Goal: Task Accomplishment & Management: Complete application form

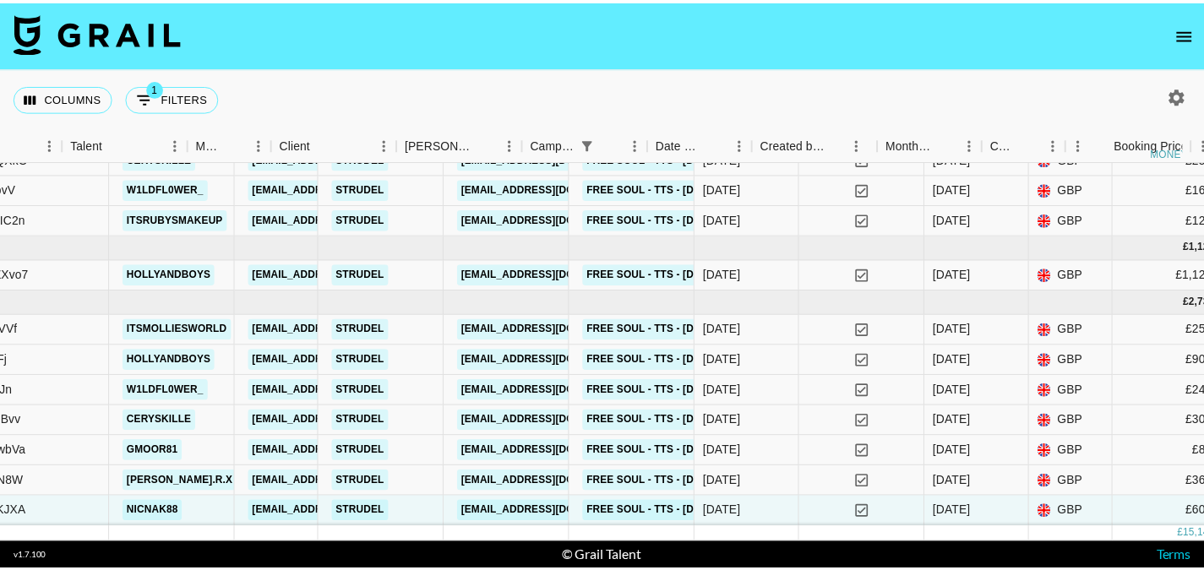
scroll to position [1265, 0]
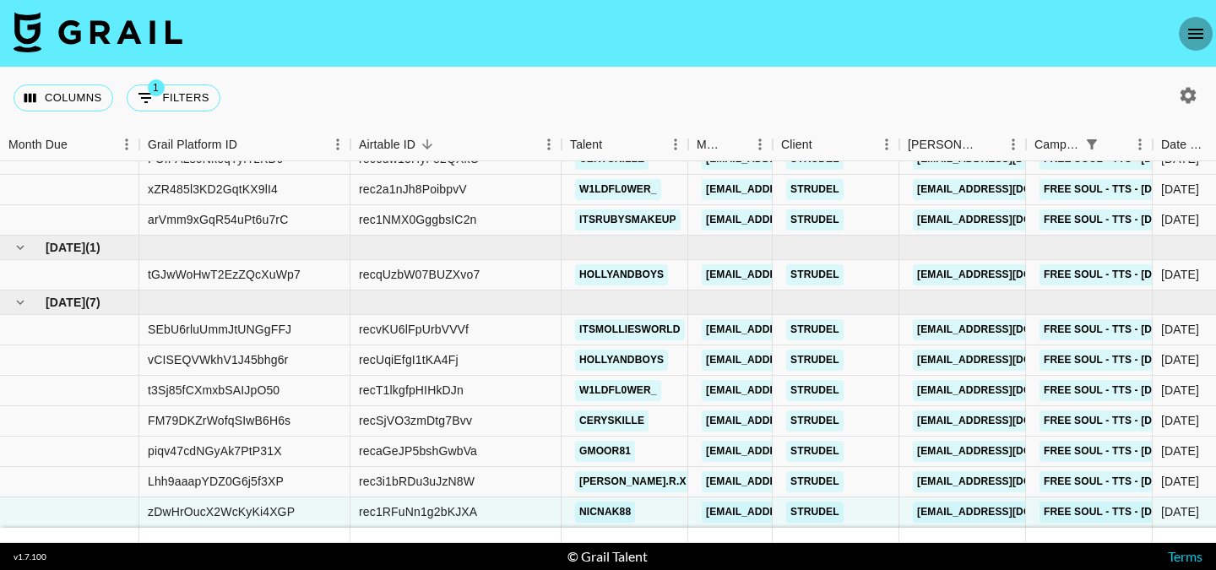
click at [1195, 23] on button "open drawer" at bounding box center [1196, 34] width 34 height 34
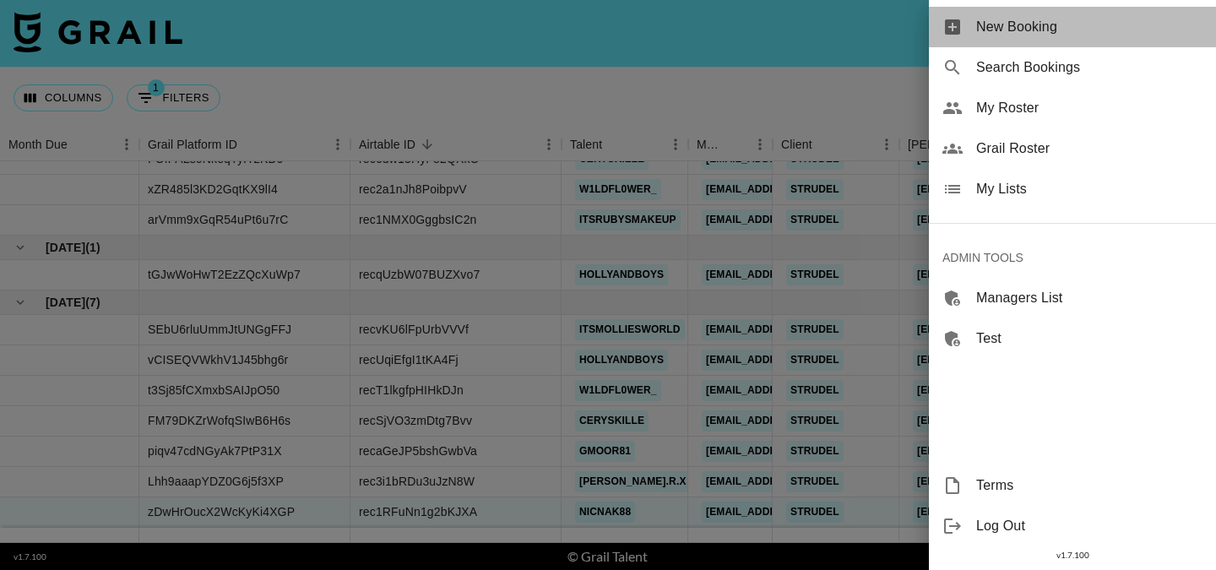
click at [1113, 23] on span "New Booking" at bounding box center [1090, 27] width 226 height 20
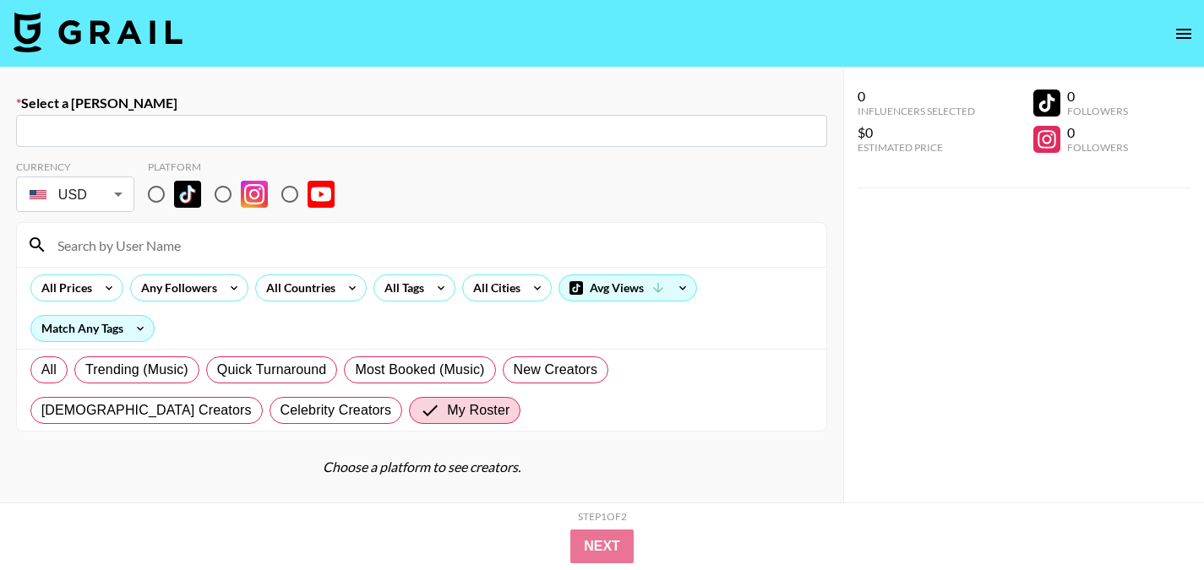
click at [238, 133] on input "text" at bounding box center [421, 131] width 791 height 19
click at [172, 128] on input "text" at bounding box center [421, 131] width 791 height 19
type input "[EMAIL_ADDRESS][DOMAIN_NAME]: [PERSON_NAME] [PERSON_NAME] -- Strudel -- J0a1LNi…"
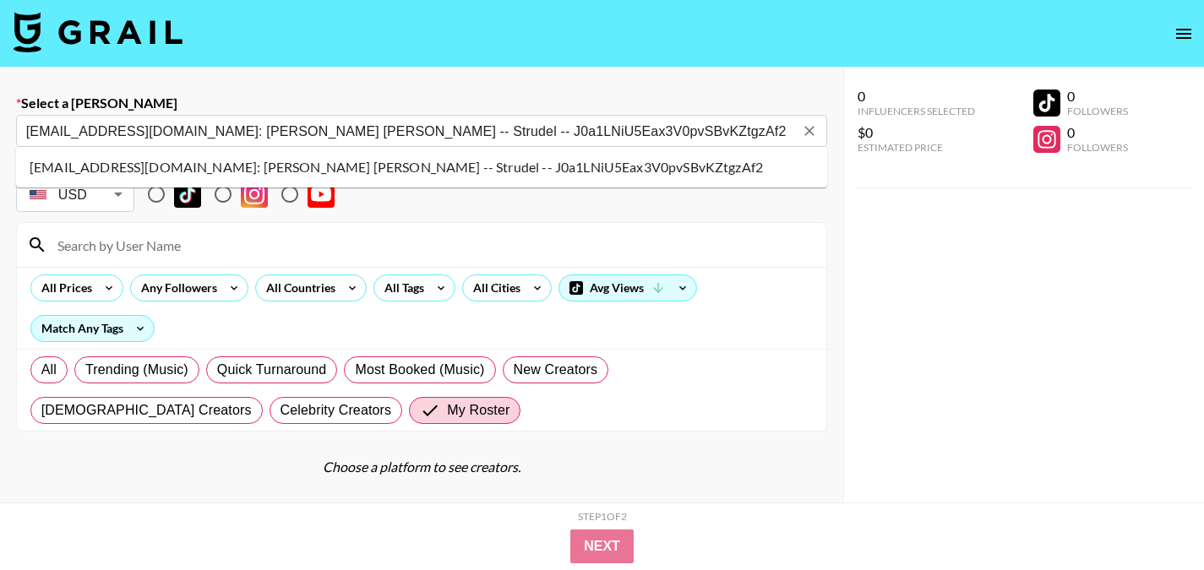
click at [105, 164] on li "[EMAIL_ADDRESS][DOMAIN_NAME]: [PERSON_NAME] [PERSON_NAME] -- Strudel -- J0a1LNi…" at bounding box center [421, 167] width 811 height 27
select select "Song"
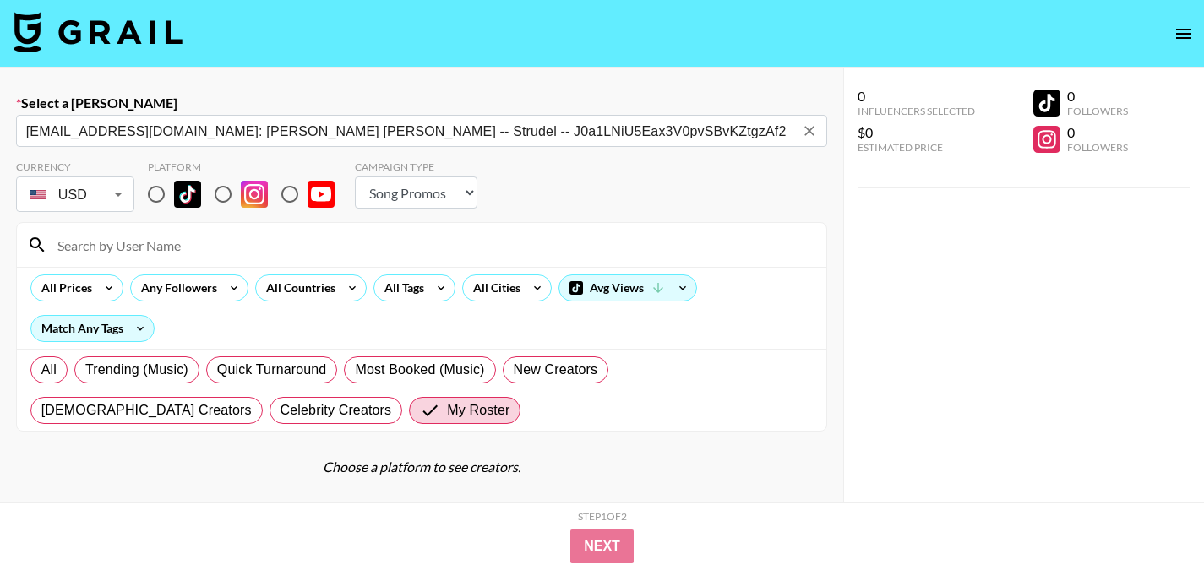
click at [83, 195] on body "Select a Booker [EMAIL_ADDRESS][DOMAIN_NAME]: [PERSON_NAME] [PERSON_NAME] -- St…" at bounding box center [602, 345] width 1204 height 690
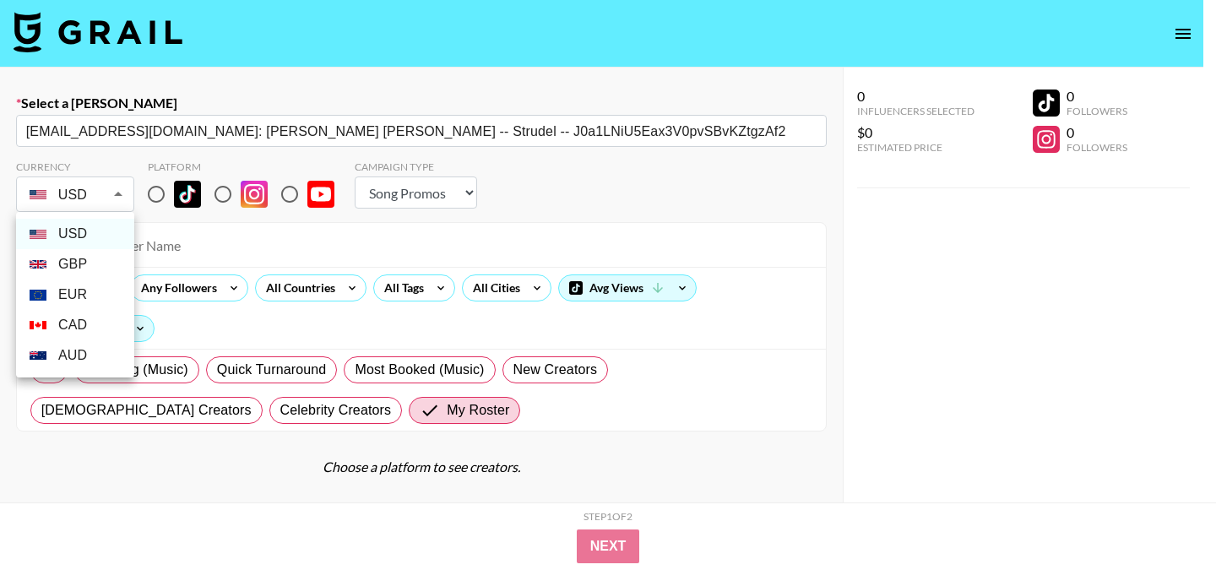
click at [85, 264] on li "GBP" at bounding box center [75, 264] width 118 height 30
type input "GBP"
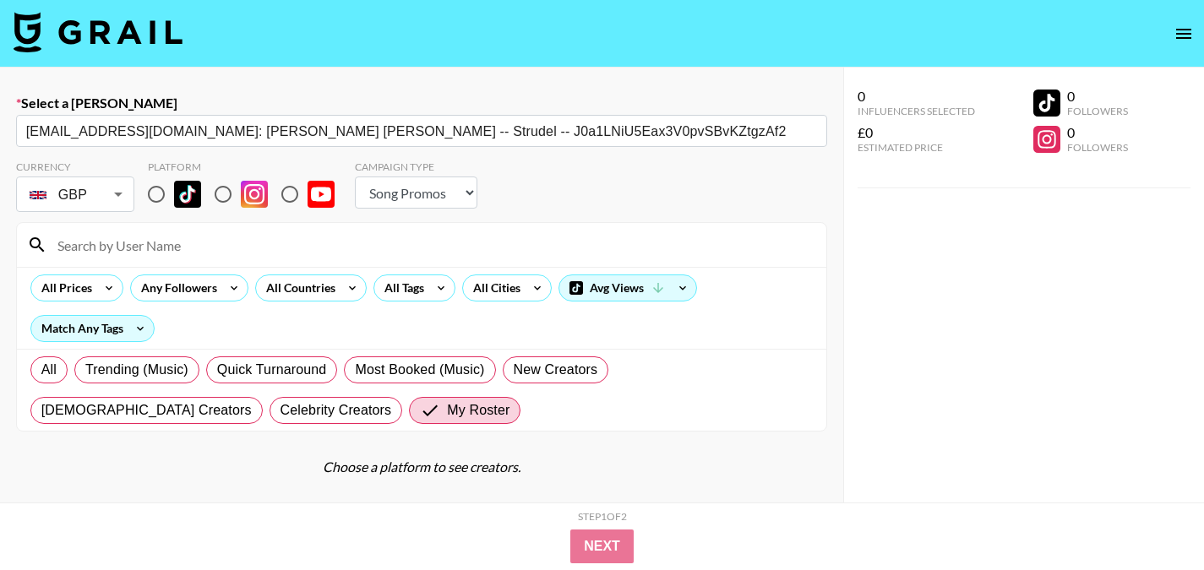
click at [151, 202] on input "radio" at bounding box center [156, 194] width 35 height 35
radio input "true"
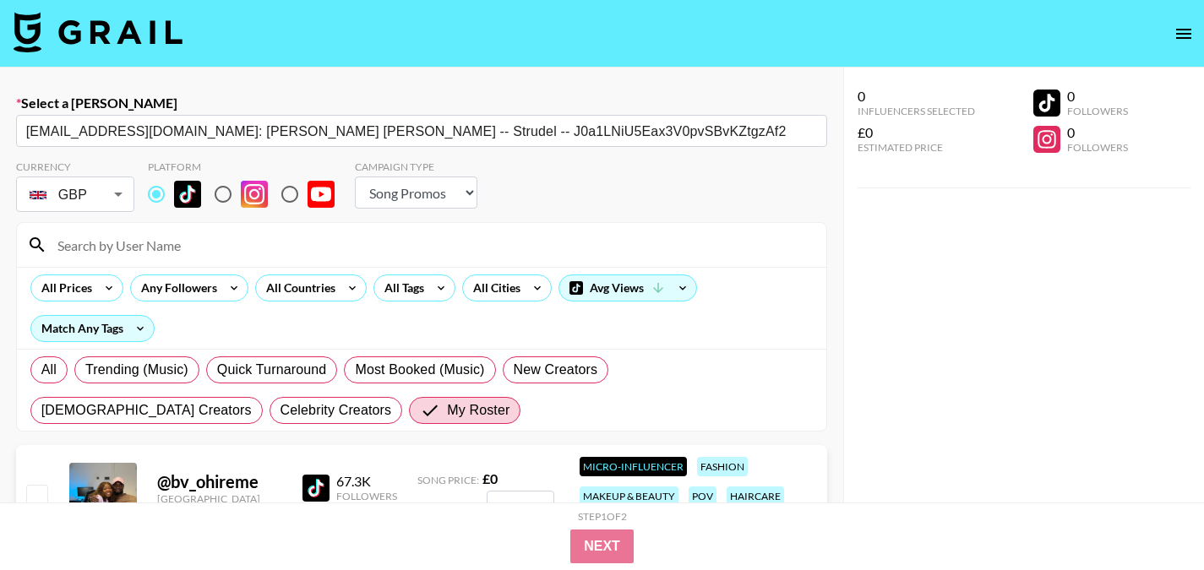
click at [418, 182] on select "Choose Type... Song Promos Brand Promos" at bounding box center [416, 193] width 122 height 32
select select "Brand"
click at [355, 177] on select "Choose Type... Song Promos Brand Promos" at bounding box center [416, 193] width 122 height 32
click at [421, 267] on div "All Prices Any Followers All Countries All Tags All Cities Avg Views Match Any …" at bounding box center [421, 308] width 809 height 82
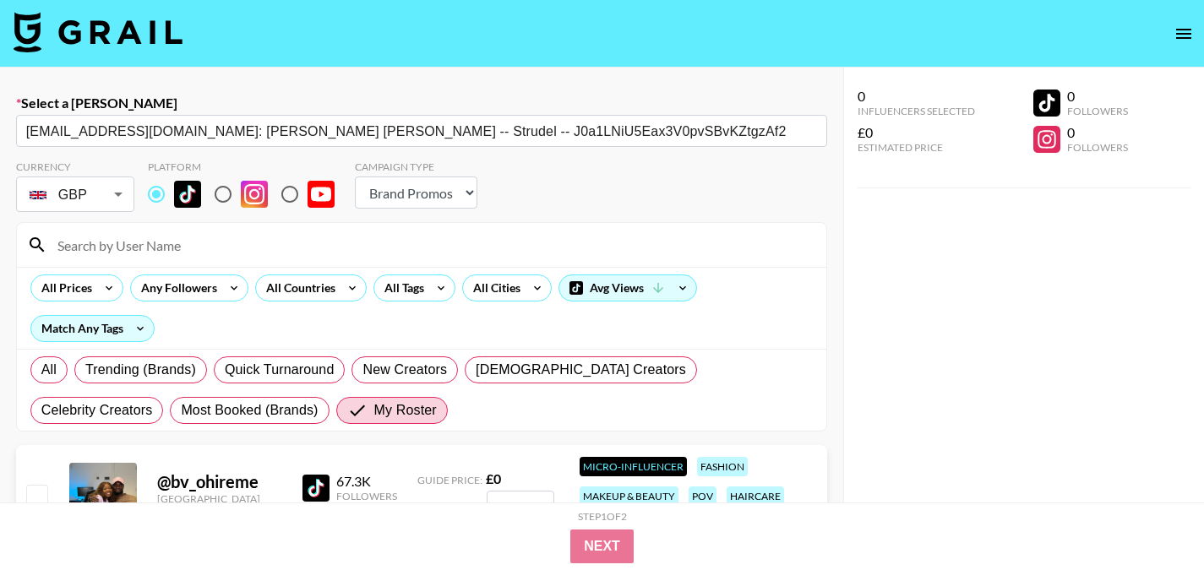
click at [386, 259] on div at bounding box center [421, 245] width 809 height 44
click at [386, 248] on input at bounding box center [431, 244] width 769 height 27
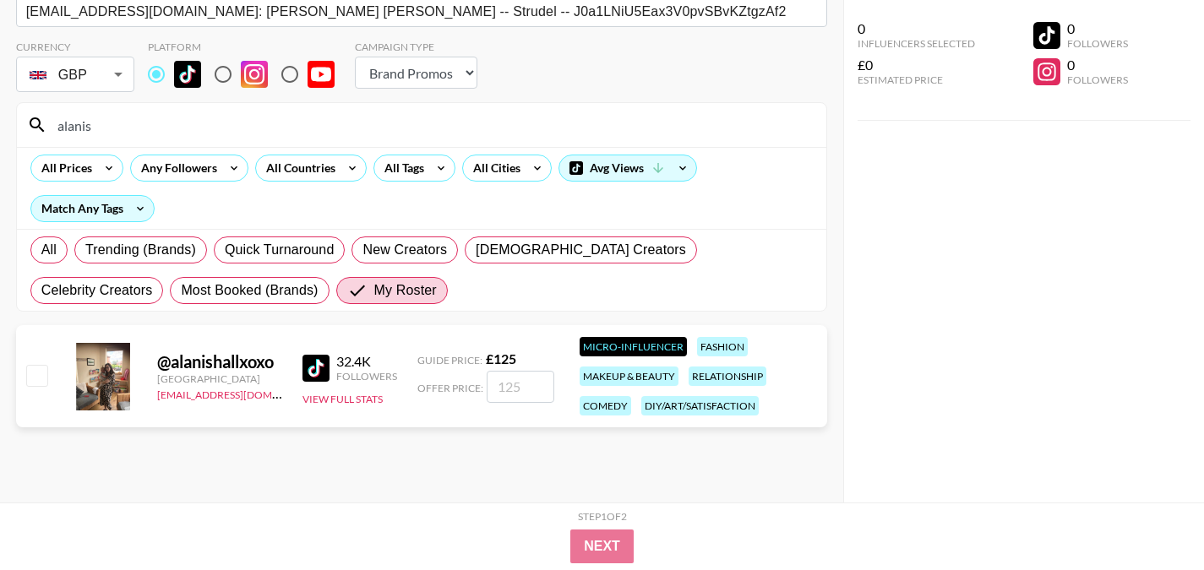
type input "alanis"
click at [857, 255] on div "0 Influencers Selected £0 Estimated Price 0 Followers 0 Followers" at bounding box center [1024, 251] width 362 height 503
click at [528, 398] on input "number" at bounding box center [521, 387] width 68 height 32
type input "3"
checkbox input "true"
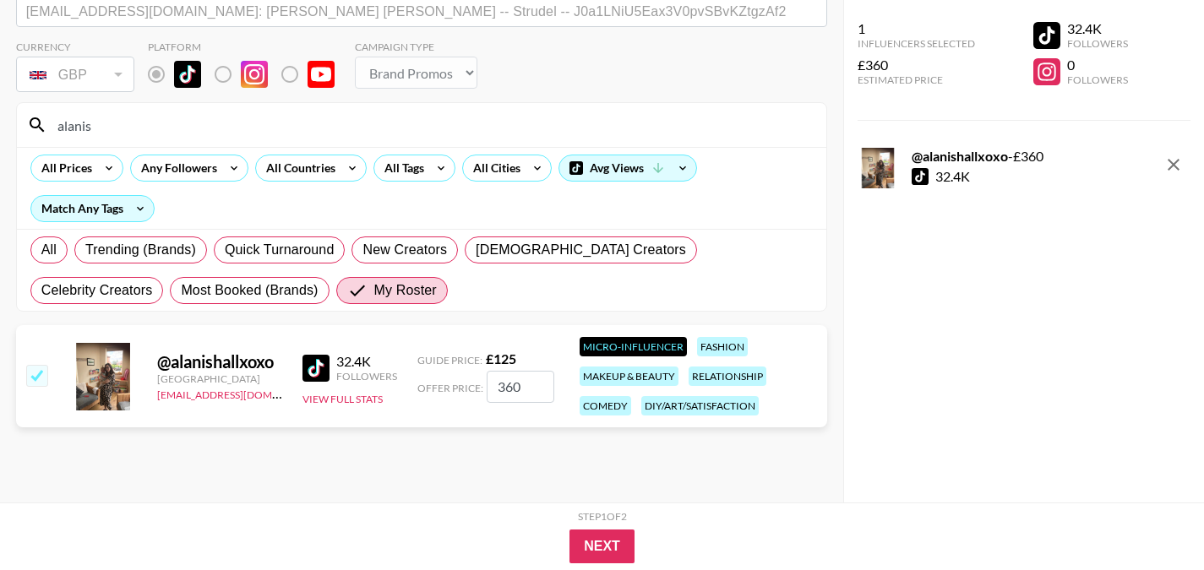
type input "360"
click at [420, 476] on div "Select a Booker [EMAIL_ADDRESS][DOMAIN_NAME]: [PERSON_NAME] [PERSON_NAME] -- St…" at bounding box center [421, 225] width 843 height 555
click at [588, 550] on button "Next" at bounding box center [601, 547] width 65 height 34
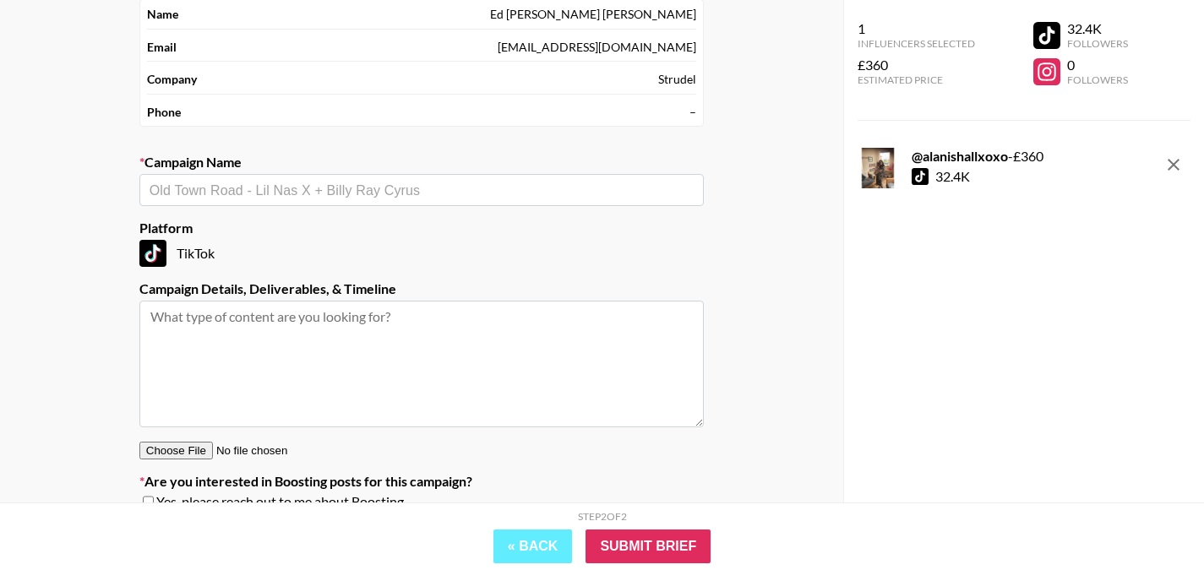
click at [453, 190] on input "text" at bounding box center [422, 190] width 544 height 19
click at [425, 249] on li "Free Soul - TTS - [DATE]" at bounding box center [421, 253] width 564 height 27
type input "Free Soul - TTS - [DATE]"
type textarea "TikTok -- TikTok -- TikTok -- TikTok -- TikTok -- TikTok -- TikTok --"
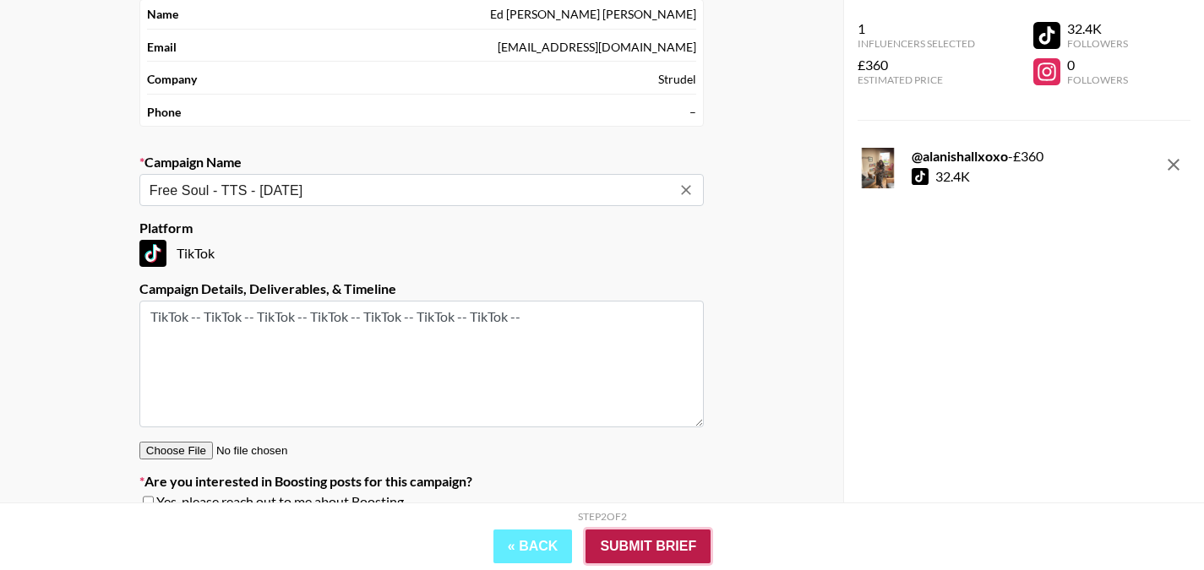
click at [663, 542] on input "Submit Brief" at bounding box center [647, 547] width 125 height 34
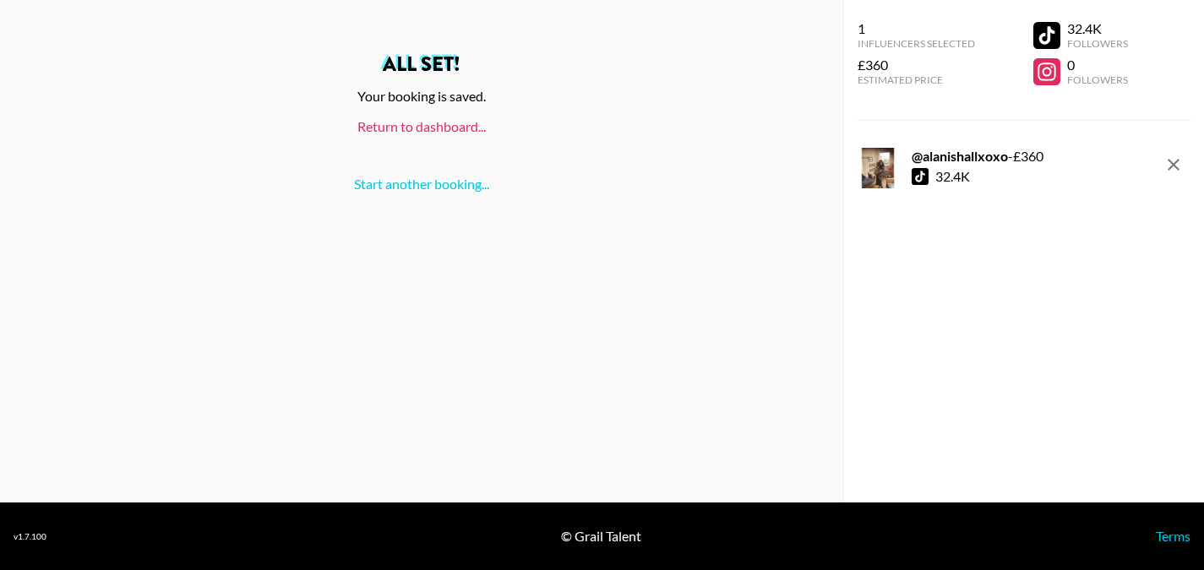
click at [449, 126] on link "Return to dashboard..." at bounding box center [421, 126] width 128 height 16
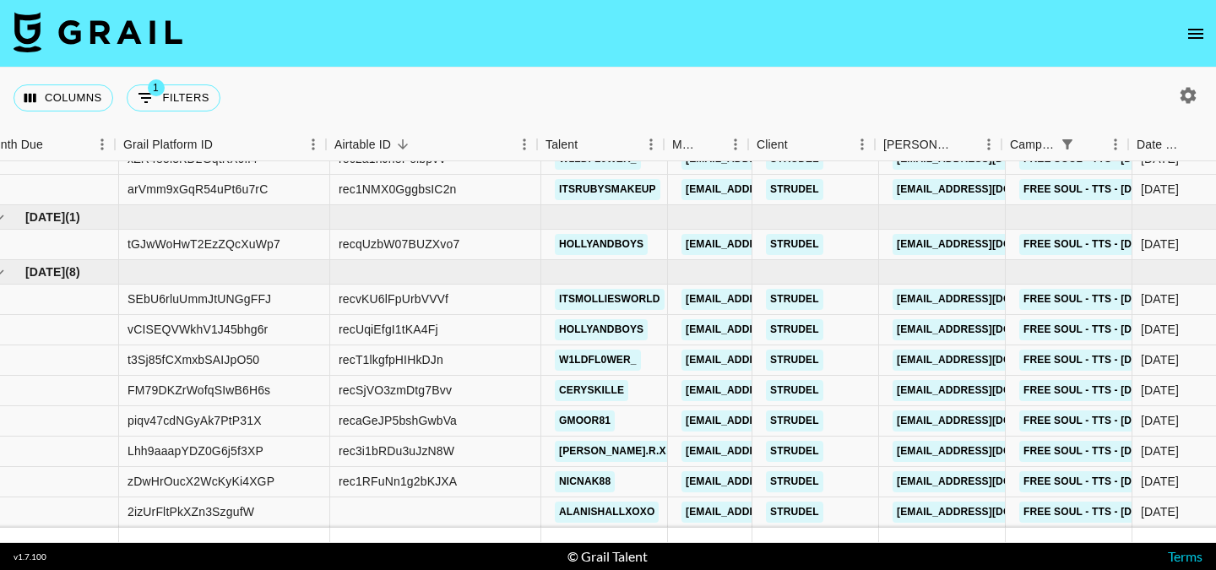
scroll to position [1295, 16]
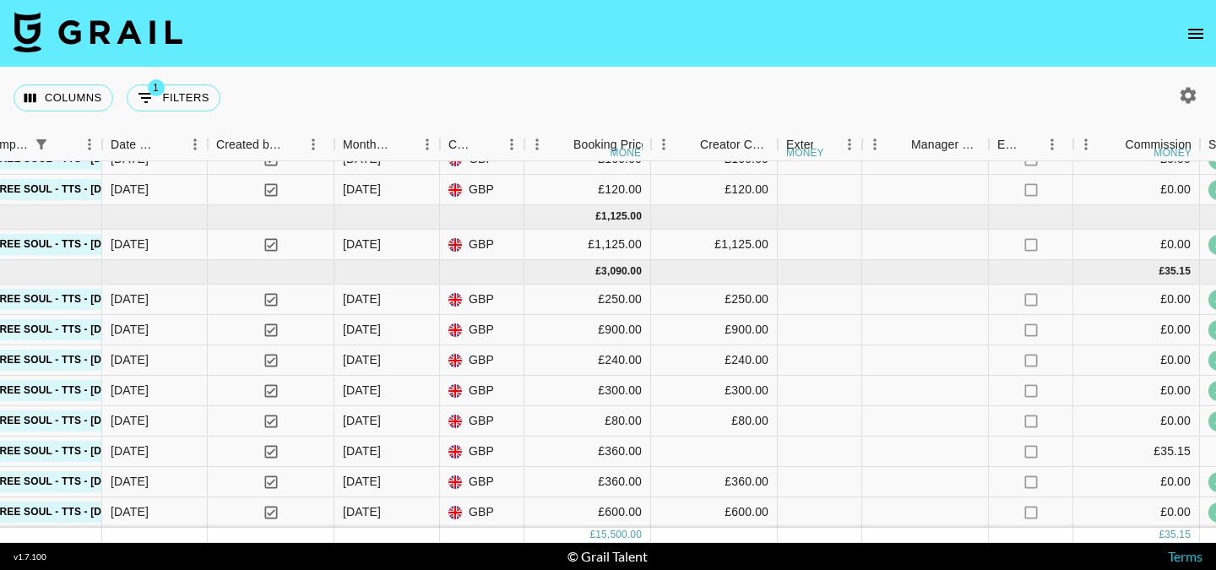
scroll to position [1295, 1050]
click at [710, 439] on div at bounding box center [715, 452] width 127 height 30
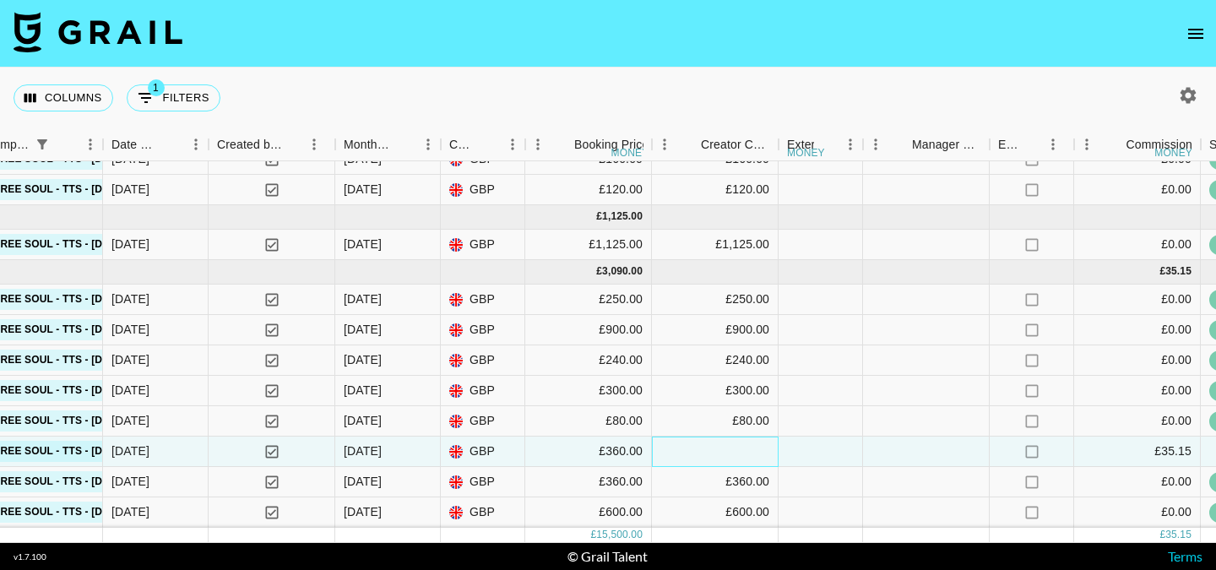
click at [710, 439] on div at bounding box center [715, 452] width 127 height 30
type input "360"
click at [734, 39] on nav at bounding box center [608, 34] width 1216 height 68
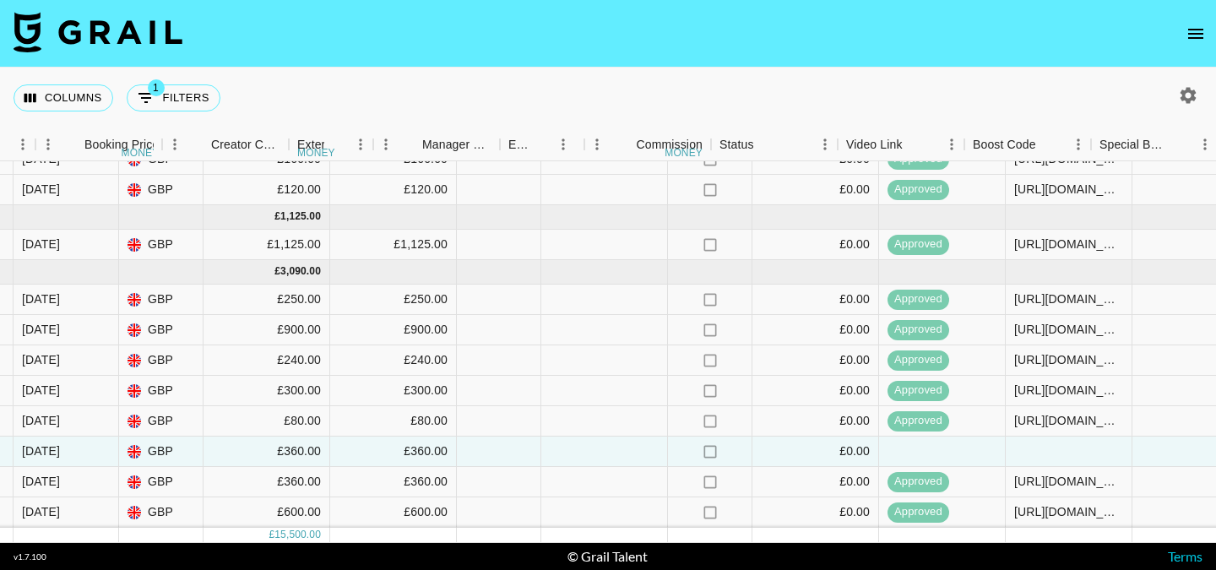
scroll to position [1295, 1611]
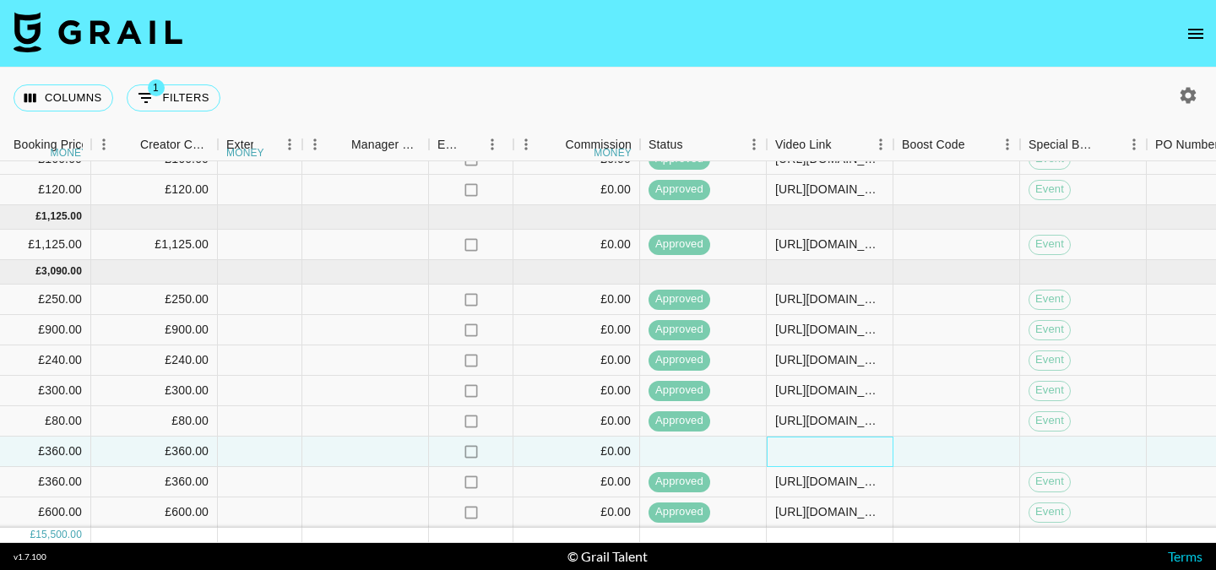
click at [801, 444] on div at bounding box center [830, 452] width 127 height 30
type input "https://www.tiktok.com/@alanisdyblexoxo/video/7535412266288598294"
click at [819, 36] on nav at bounding box center [608, 34] width 1216 height 68
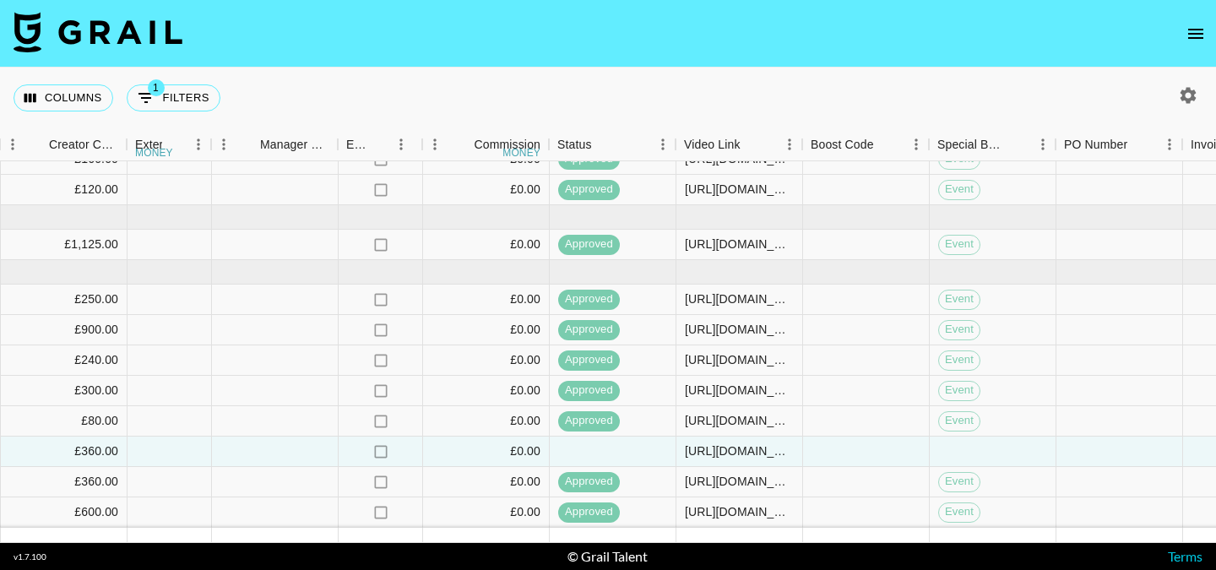
scroll to position [1295, 1702]
click at [977, 467] on div "Event" at bounding box center [992, 482] width 127 height 30
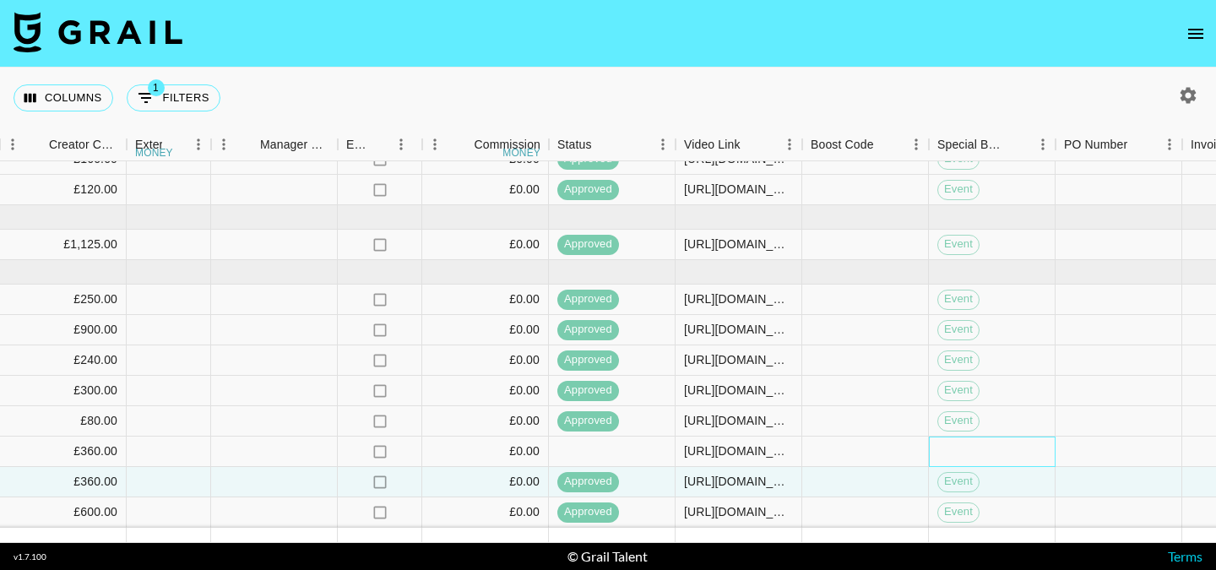
click at [972, 437] on div at bounding box center [992, 452] width 127 height 30
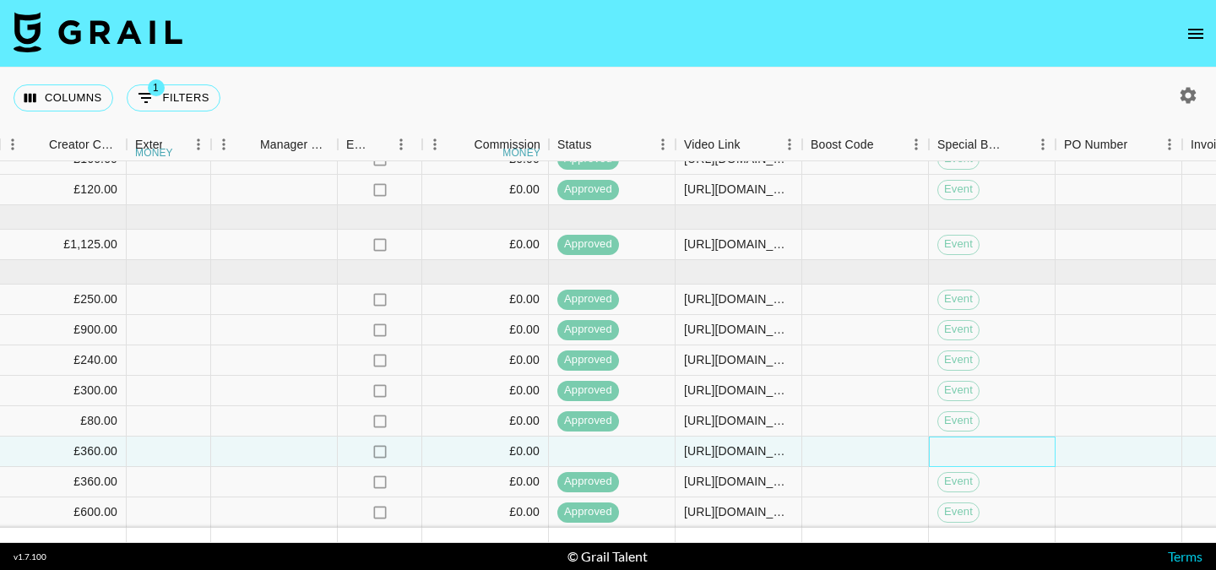
click at [972, 437] on div at bounding box center [992, 452] width 127 height 30
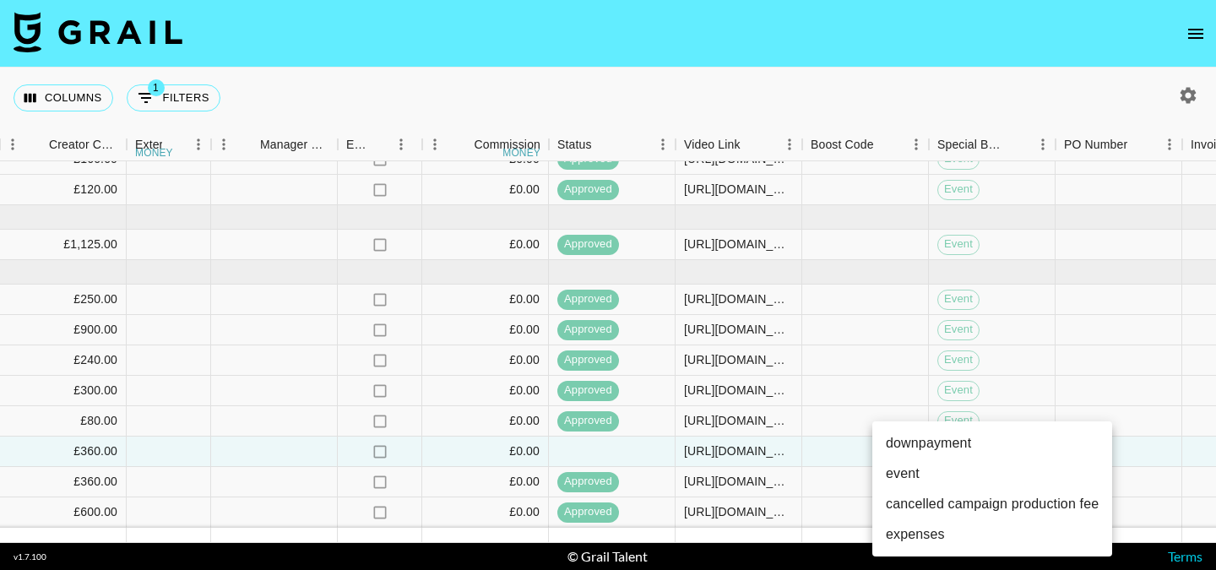
click at [945, 478] on li "event" at bounding box center [993, 474] width 240 height 30
type input "event"
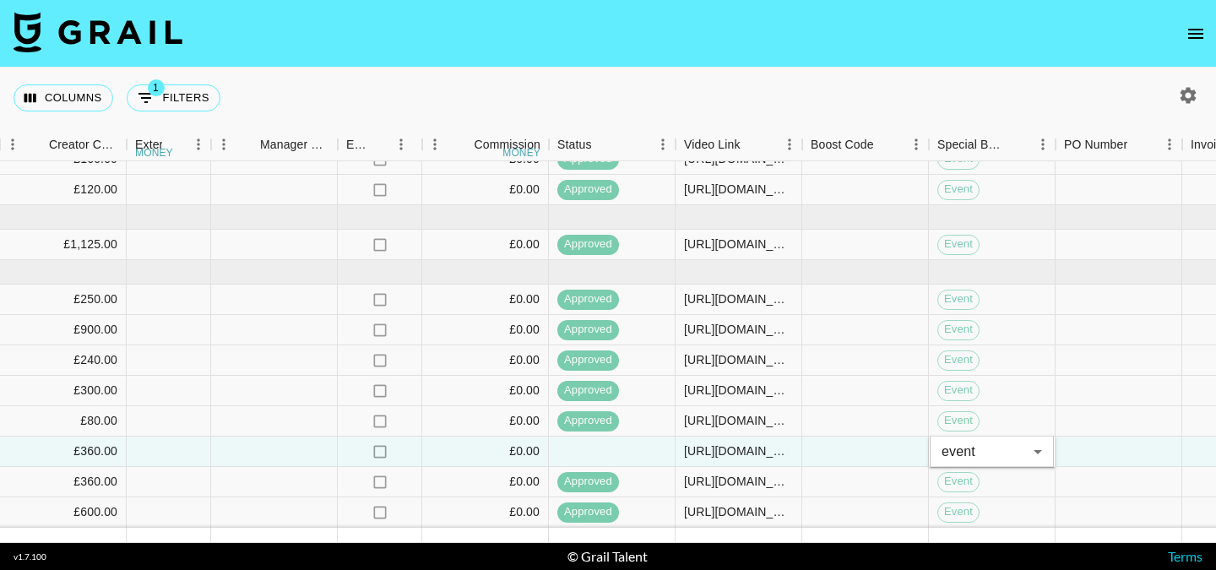
click at [852, 52] on nav at bounding box center [608, 34] width 1216 height 68
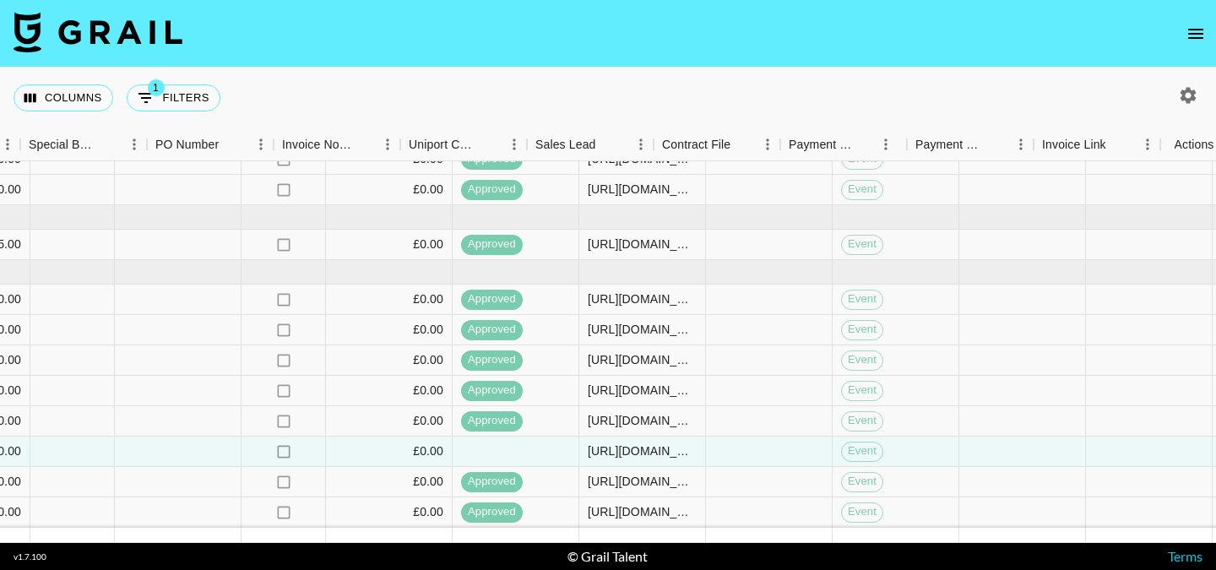
scroll to position [1295, 2636]
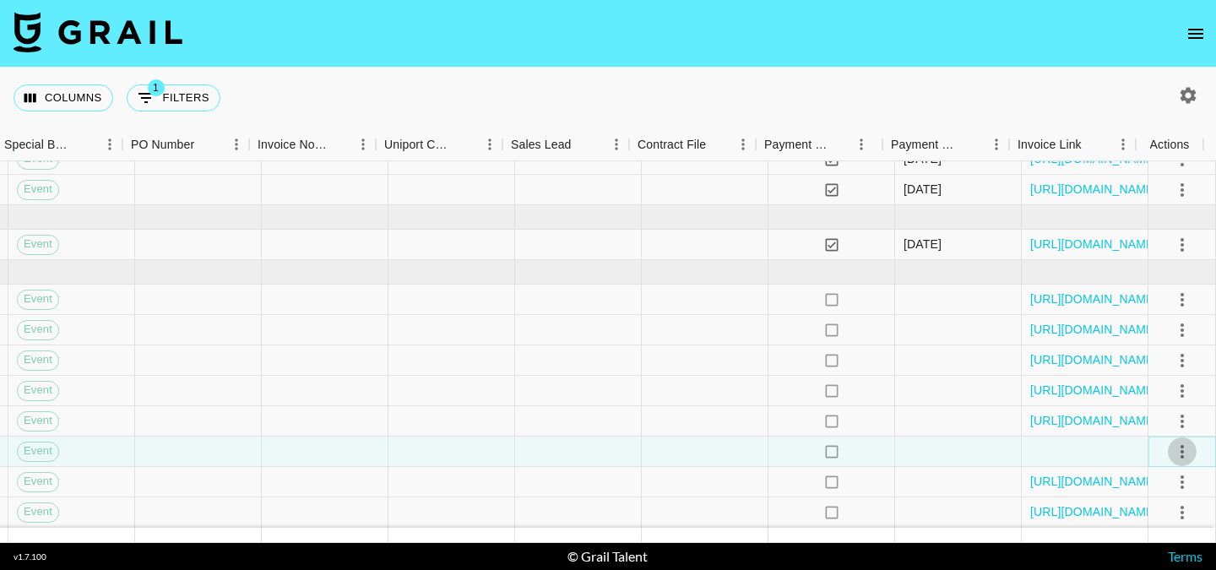
click at [1174, 444] on icon "select merge strategy" at bounding box center [1183, 452] width 20 height 20
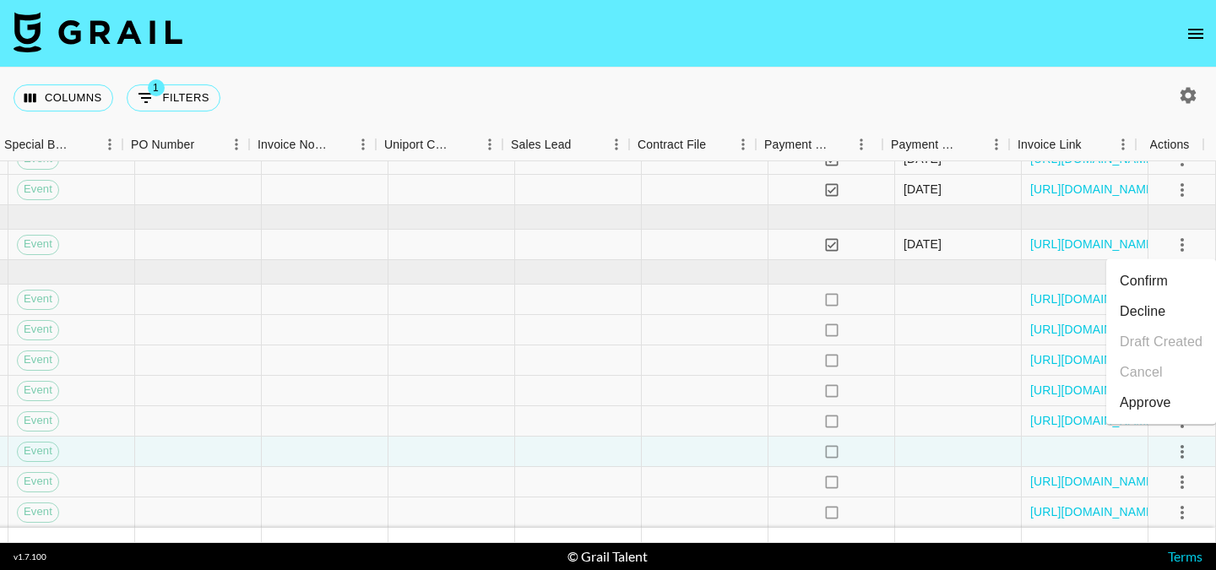
click at [1165, 407] on div "Approve" at bounding box center [1146, 403] width 52 height 20
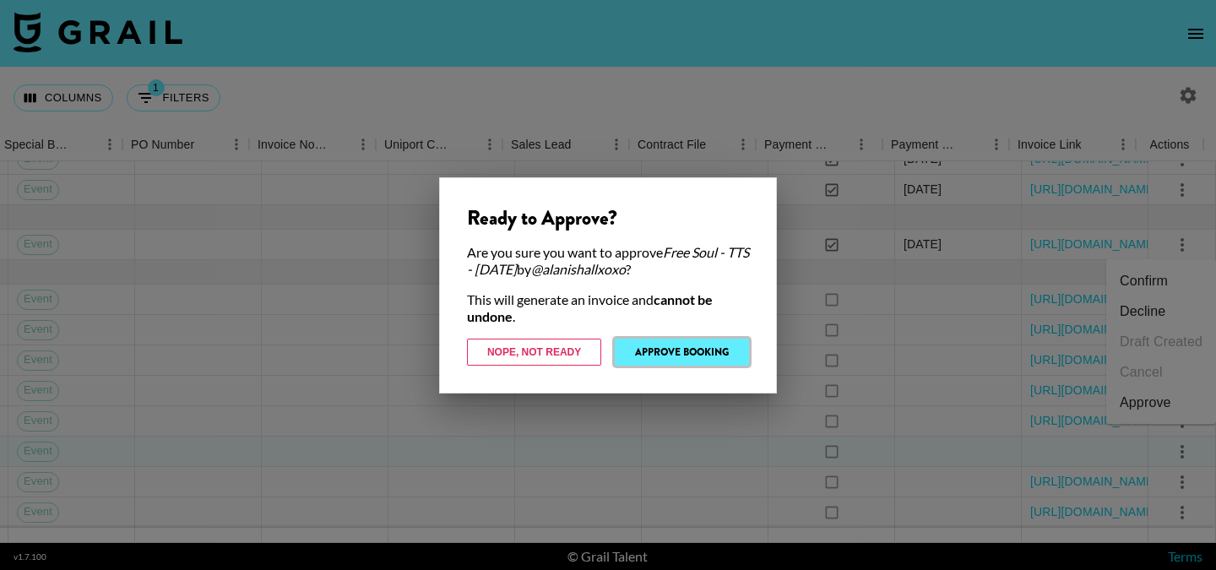
click at [699, 357] on button "Approve Booking" at bounding box center [682, 352] width 134 height 27
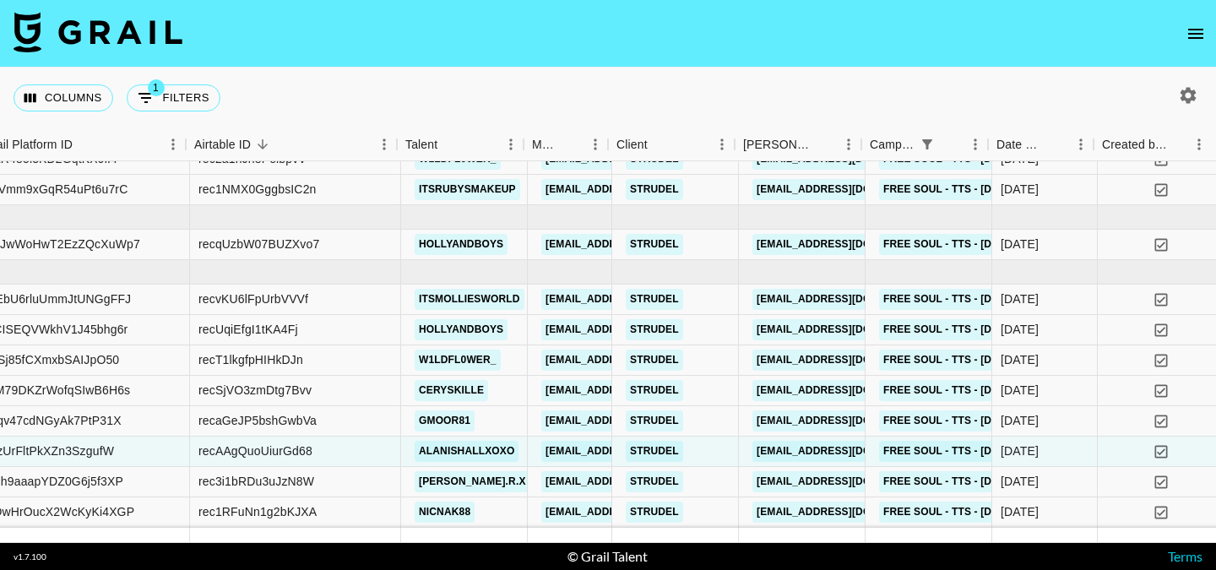
scroll to position [1295, 156]
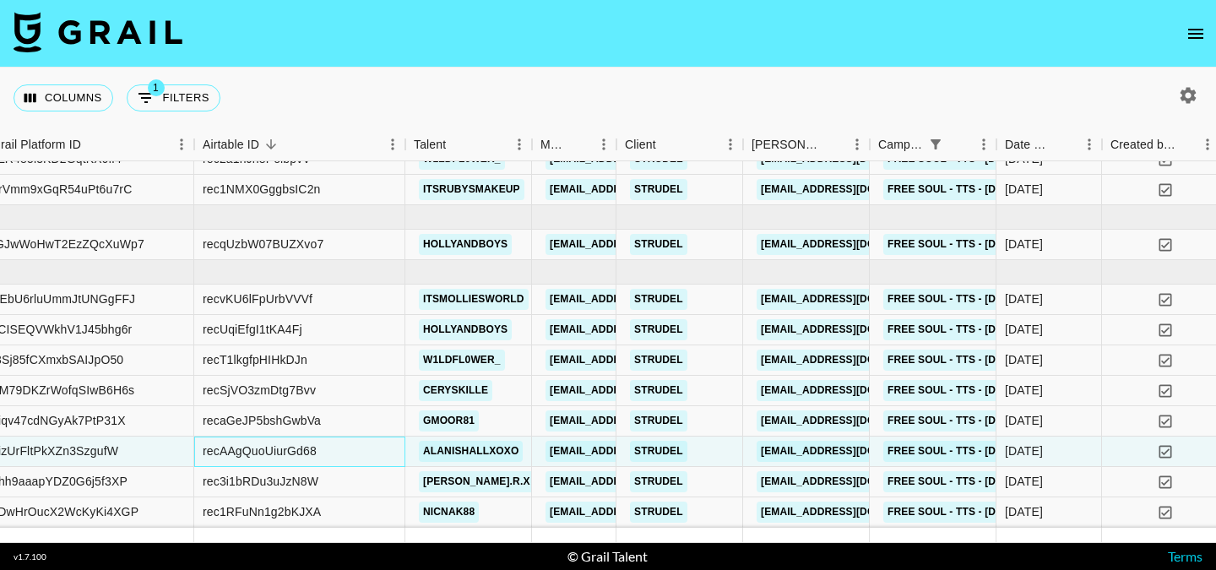
click at [302, 443] on div "recAAgQuoUiurGd68" at bounding box center [260, 451] width 114 height 17
copy div "recAAgQuoUiurGd68"
click at [629, 43] on nav at bounding box center [608, 34] width 1216 height 68
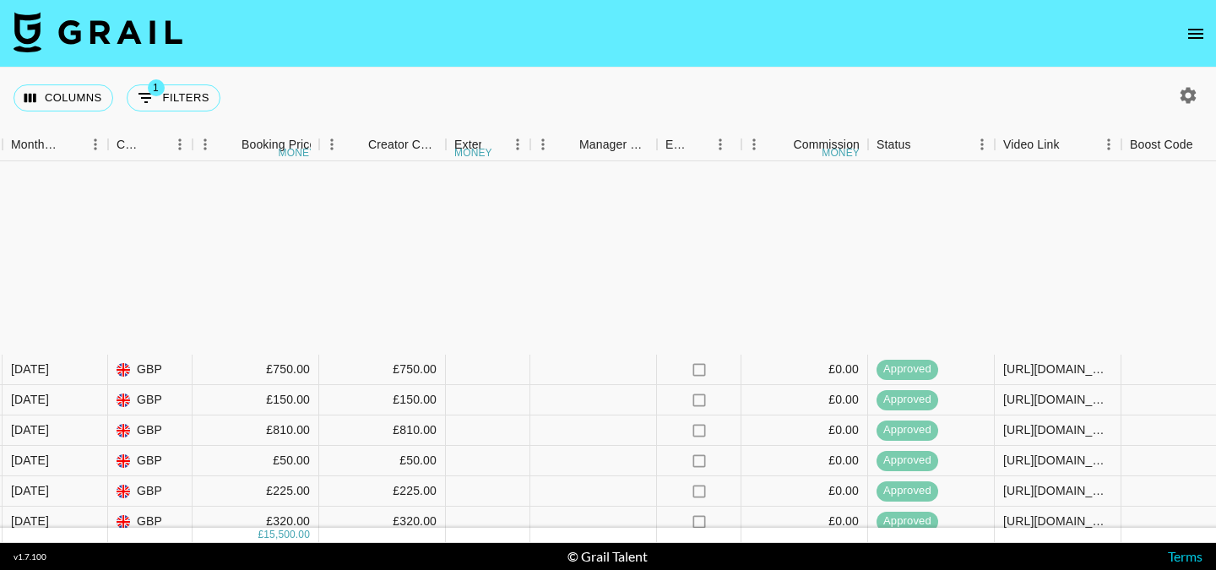
scroll to position [1295, 1383]
